Goal: Obtain resource: Download file/media

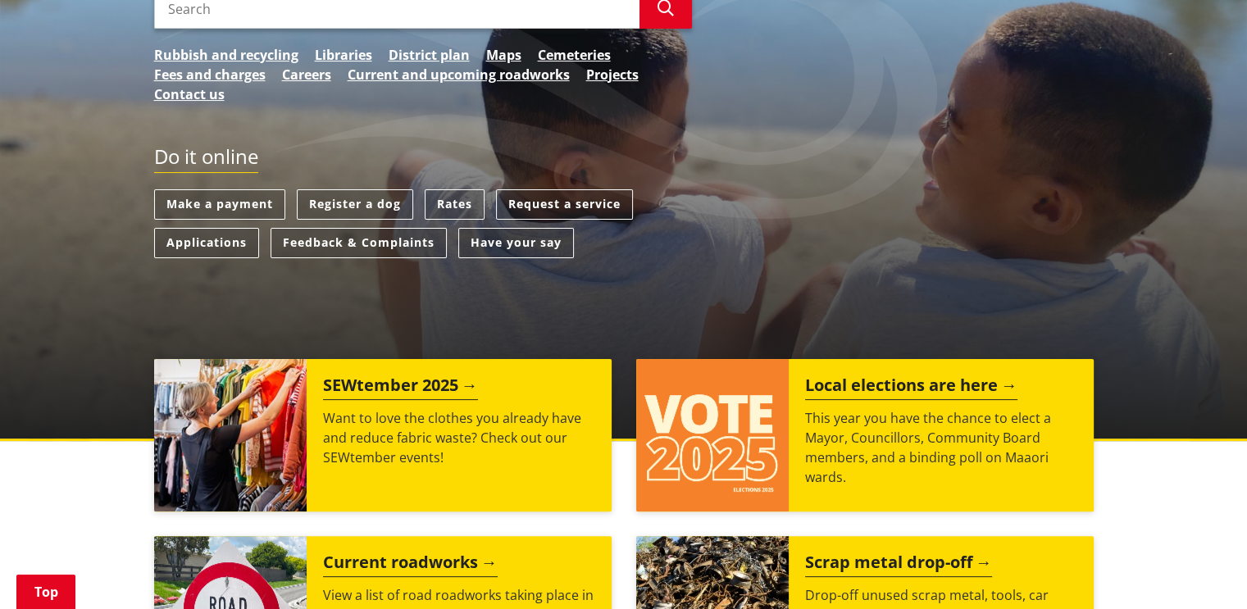
scroll to position [328, 0]
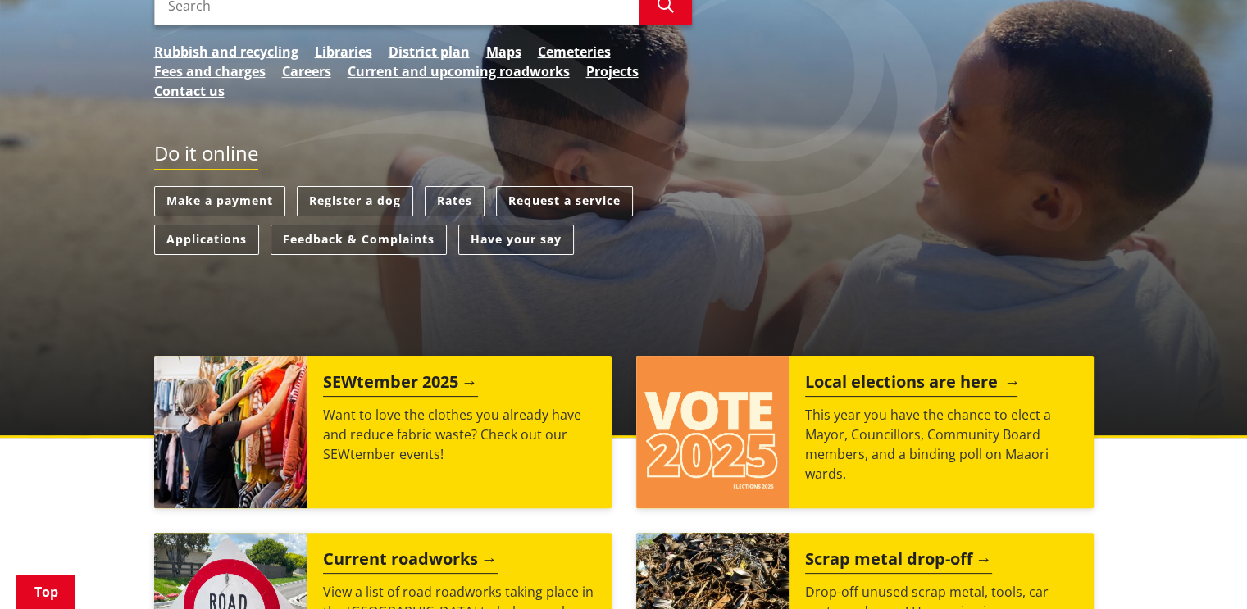
click at [866, 379] on h2 "Local elections are here" at bounding box center [911, 384] width 212 height 25
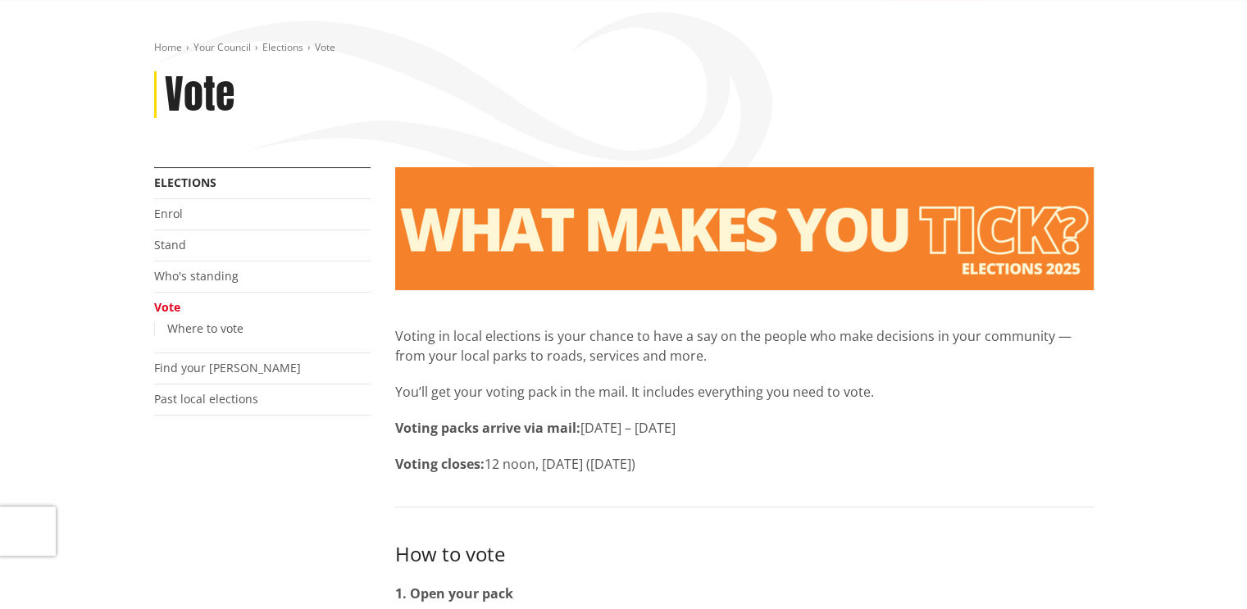
scroll to position [164, 0]
click at [169, 212] on link "Enrol" at bounding box center [168, 214] width 29 height 16
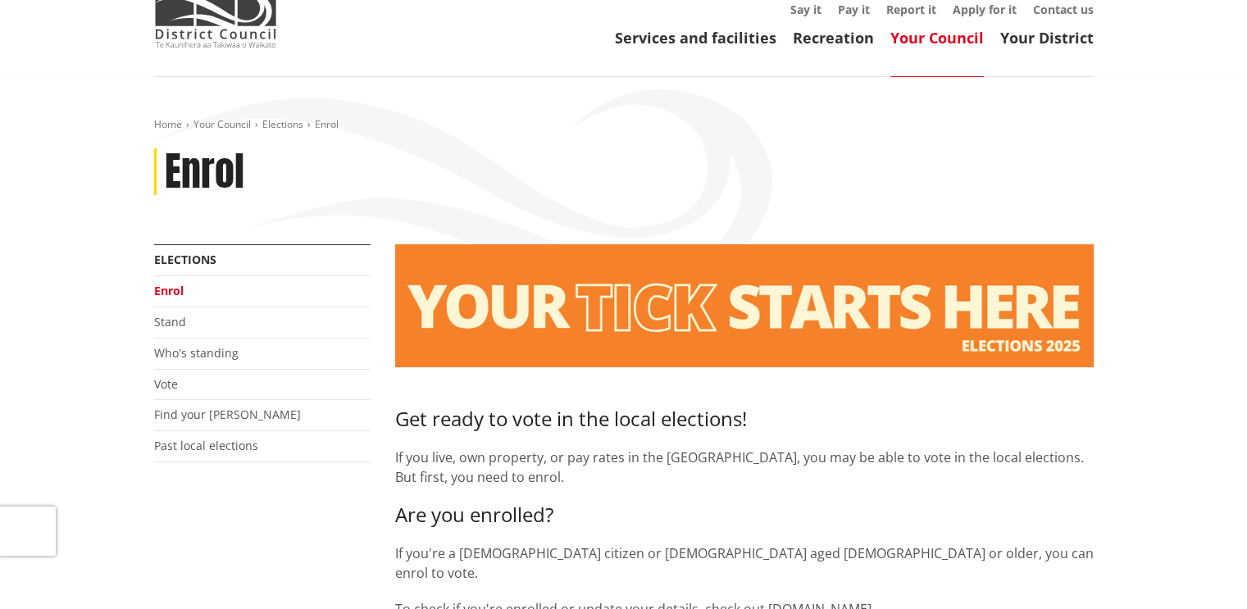
scroll to position [164, 0]
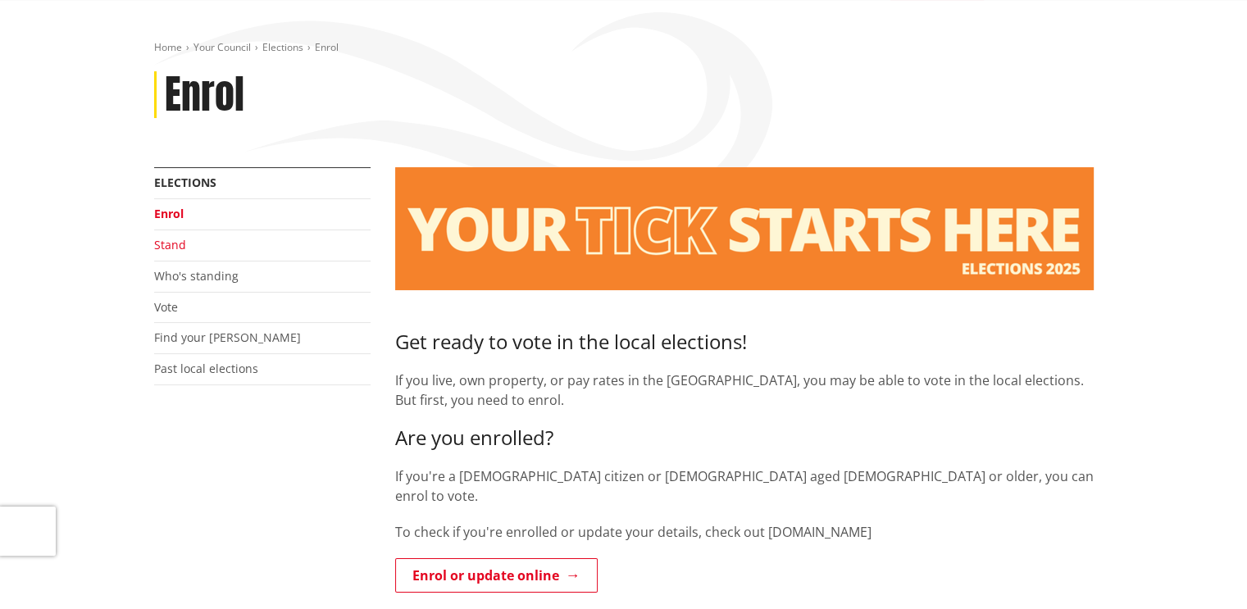
click at [176, 245] on link "Stand" at bounding box center [170, 245] width 32 height 16
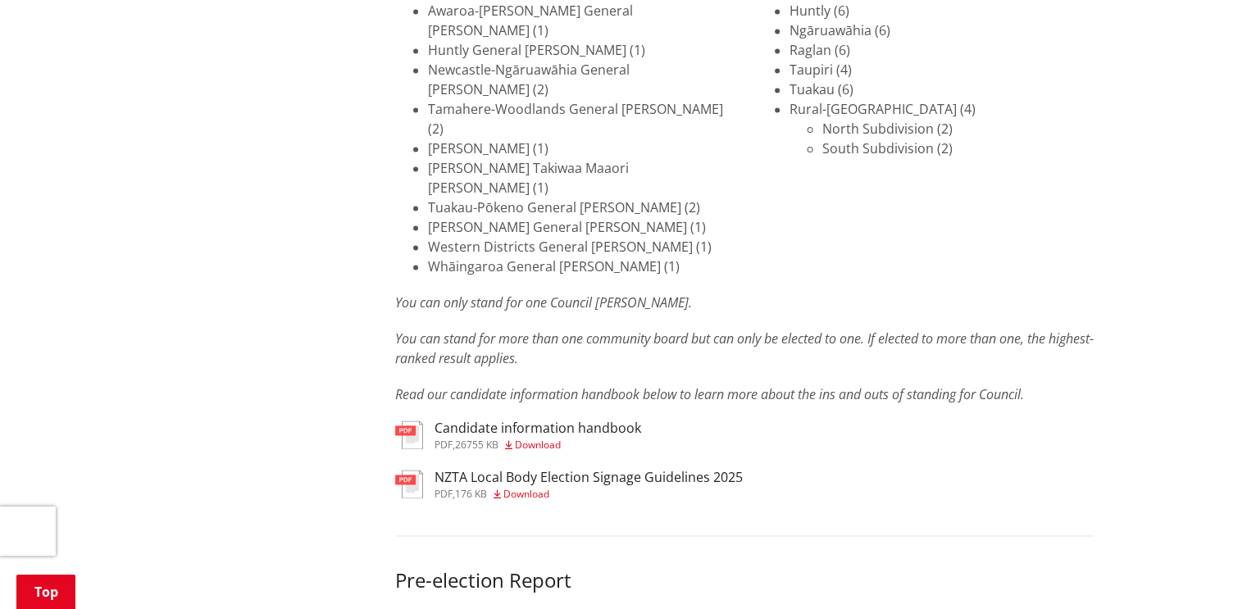
scroll to position [2377, 0]
click at [539, 437] on span "Download" at bounding box center [538, 444] width 46 height 14
